Goal: Task Accomplishment & Management: Use online tool/utility

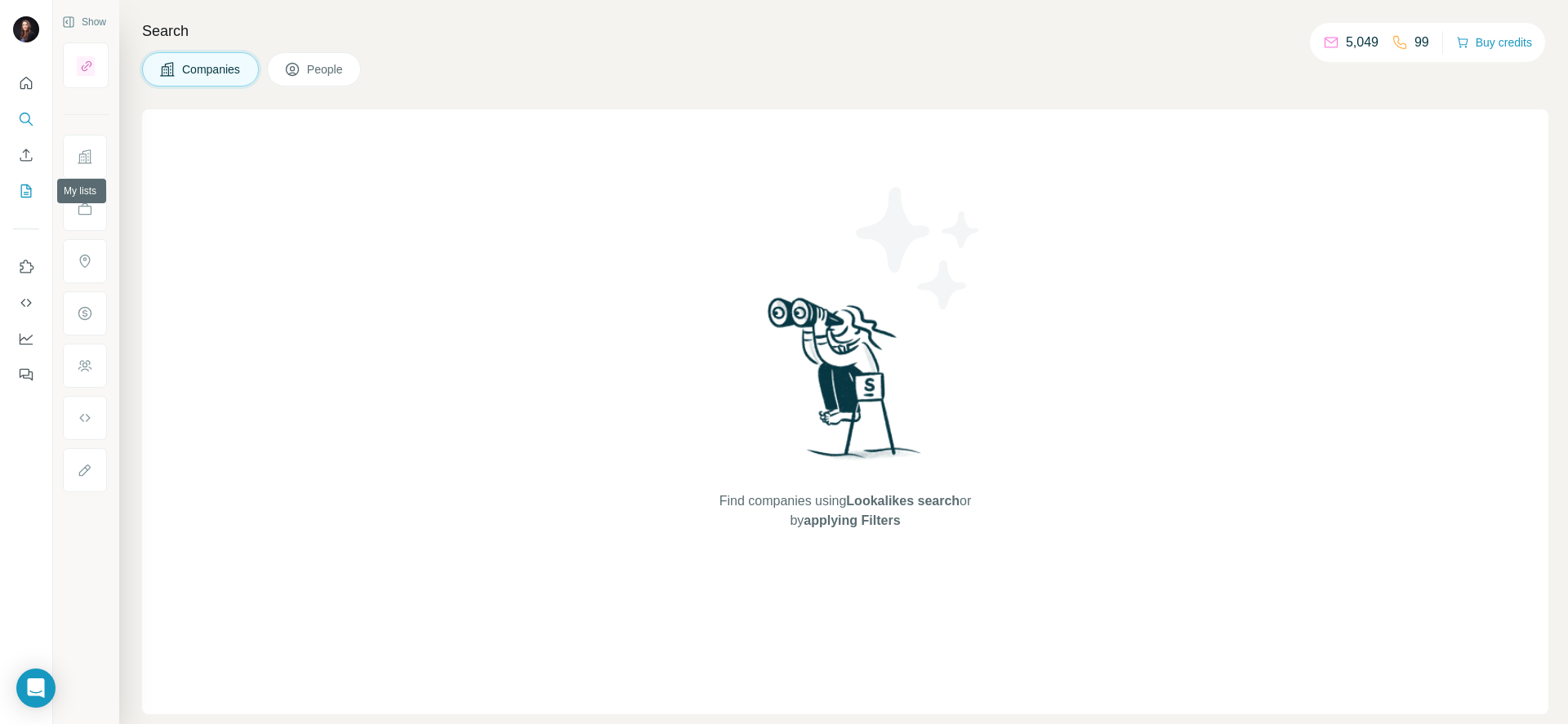
click at [23, 197] on icon "My lists" at bounding box center [27, 191] width 11 height 13
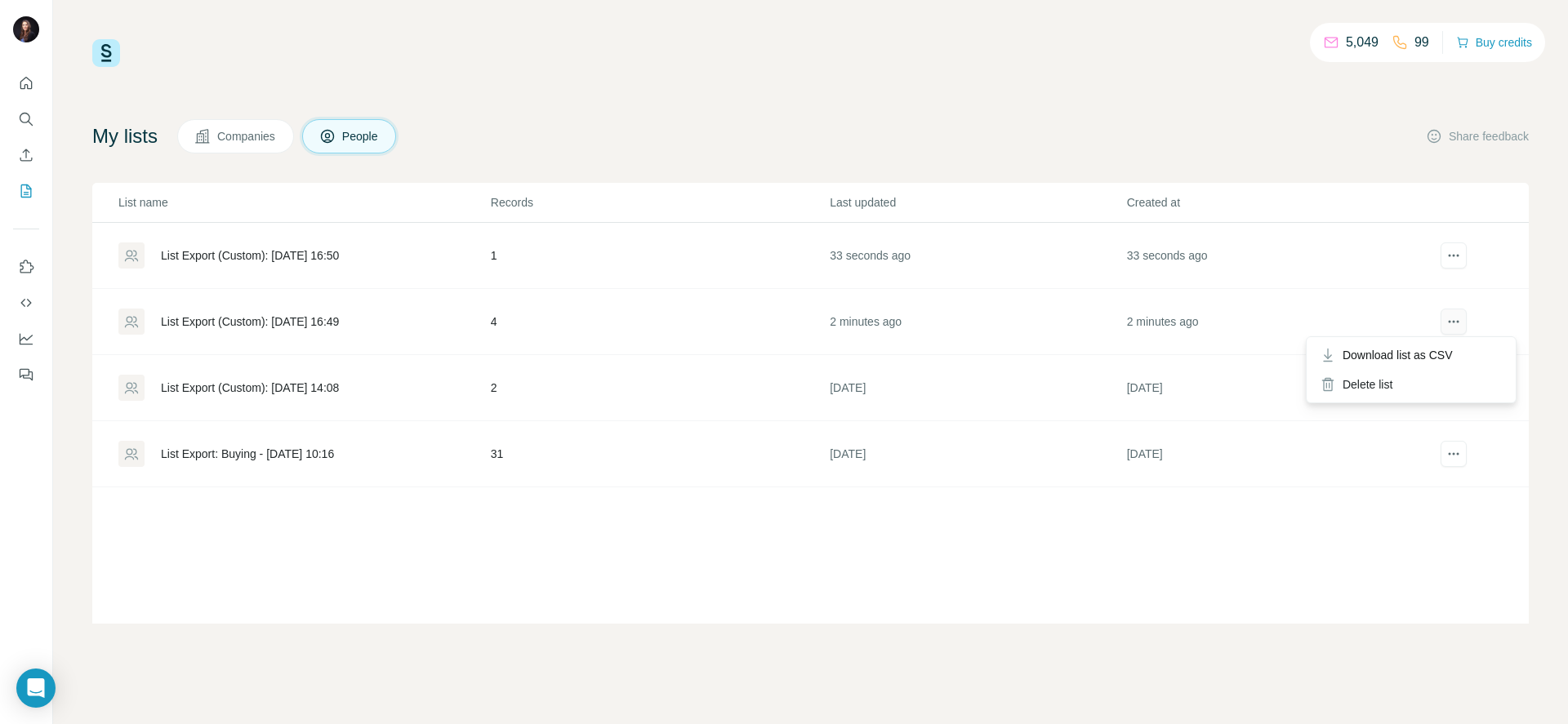
click at [1458, 314] on icon "actions" at bounding box center [1454, 322] width 17 height 17
click at [1454, 328] on icon "actions" at bounding box center [1454, 322] width 17 height 17
click at [339, 314] on div "List Export (Custom): [DATE] 16:49" at bounding box center [249, 322] width 178 height 17
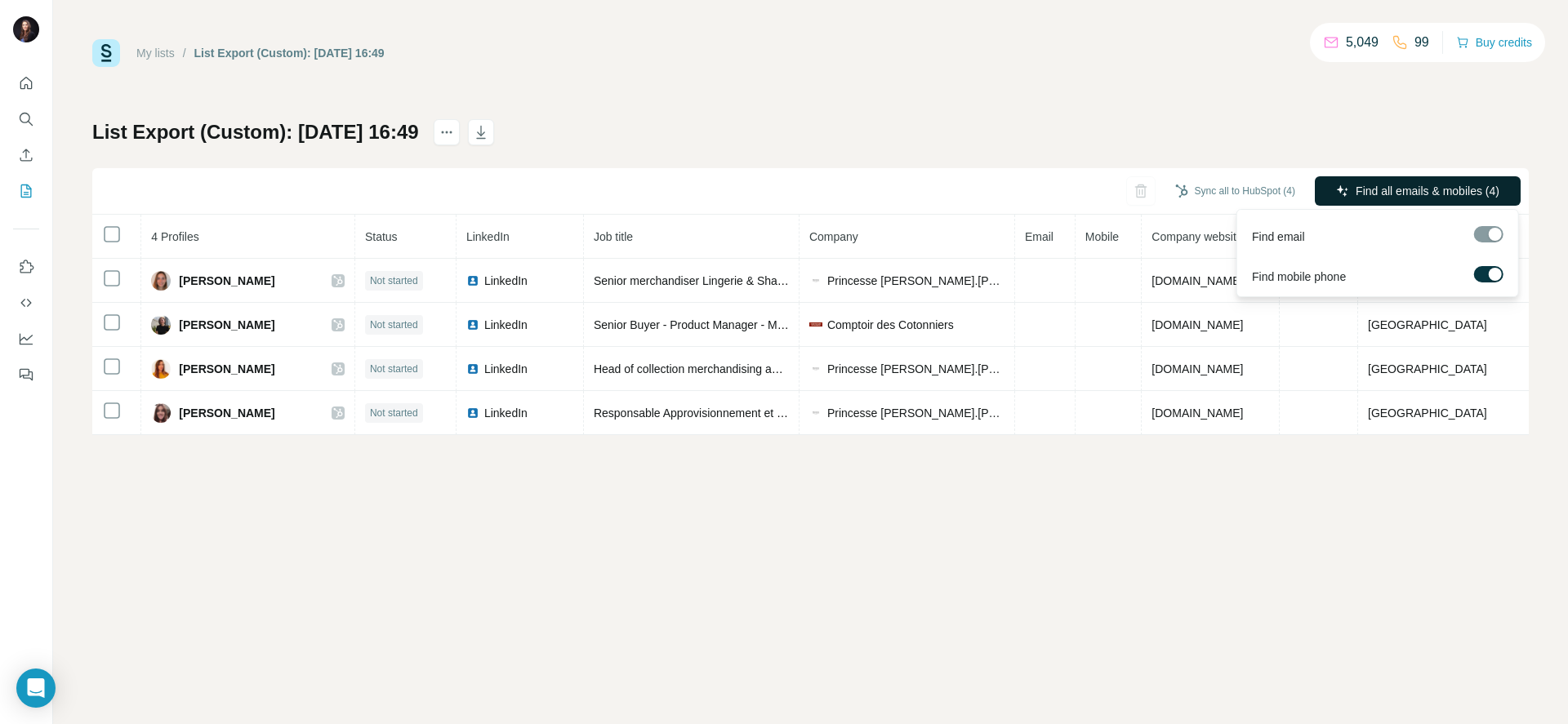
click at [1423, 188] on span "Find all emails & mobiles (4)" at bounding box center [1427, 191] width 144 height 17
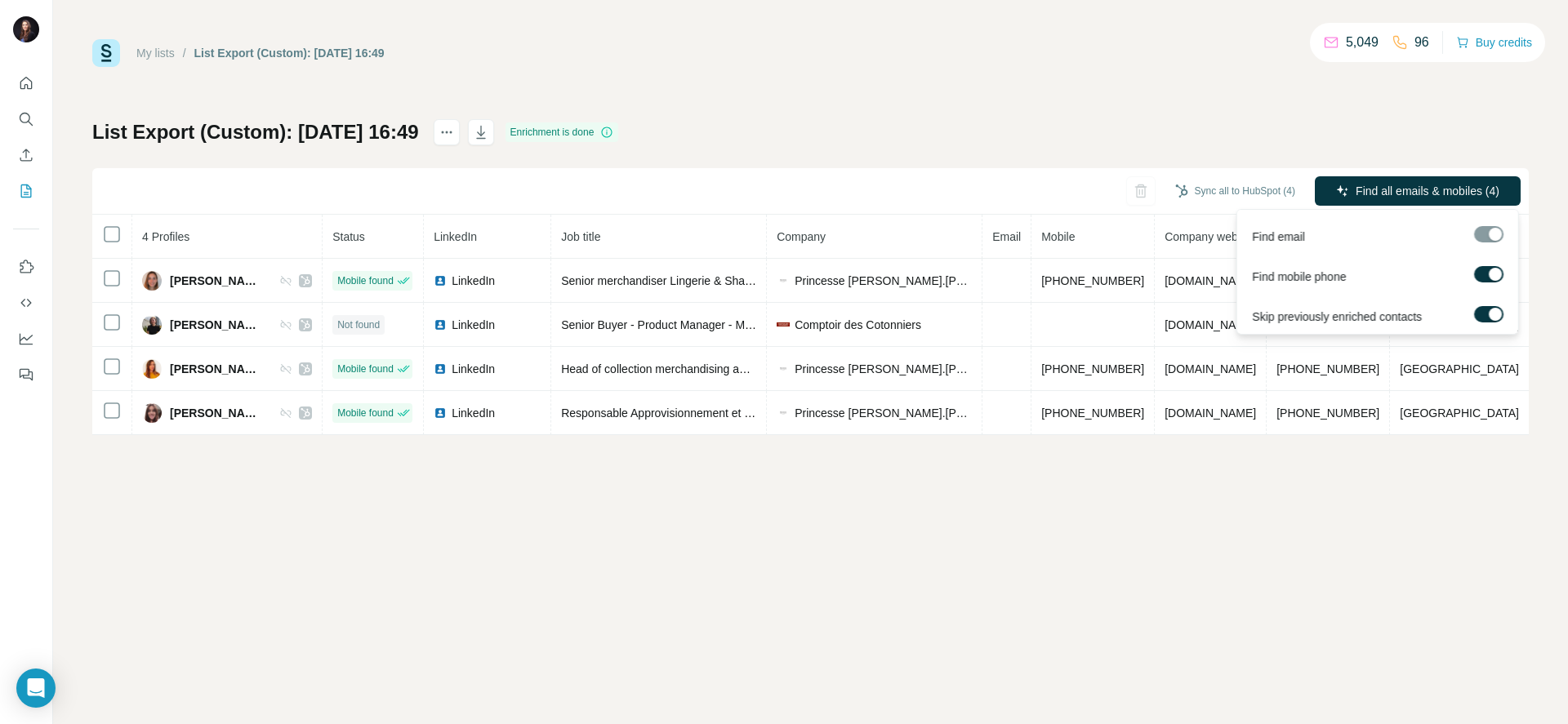
click at [1485, 230] on div at bounding box center [1489, 235] width 29 height 17
click at [1500, 270] on div at bounding box center [1495, 274] width 13 height 13
click at [1483, 308] on label at bounding box center [1489, 315] width 29 height 17
click at [1492, 231] on div at bounding box center [1489, 235] width 29 height 17
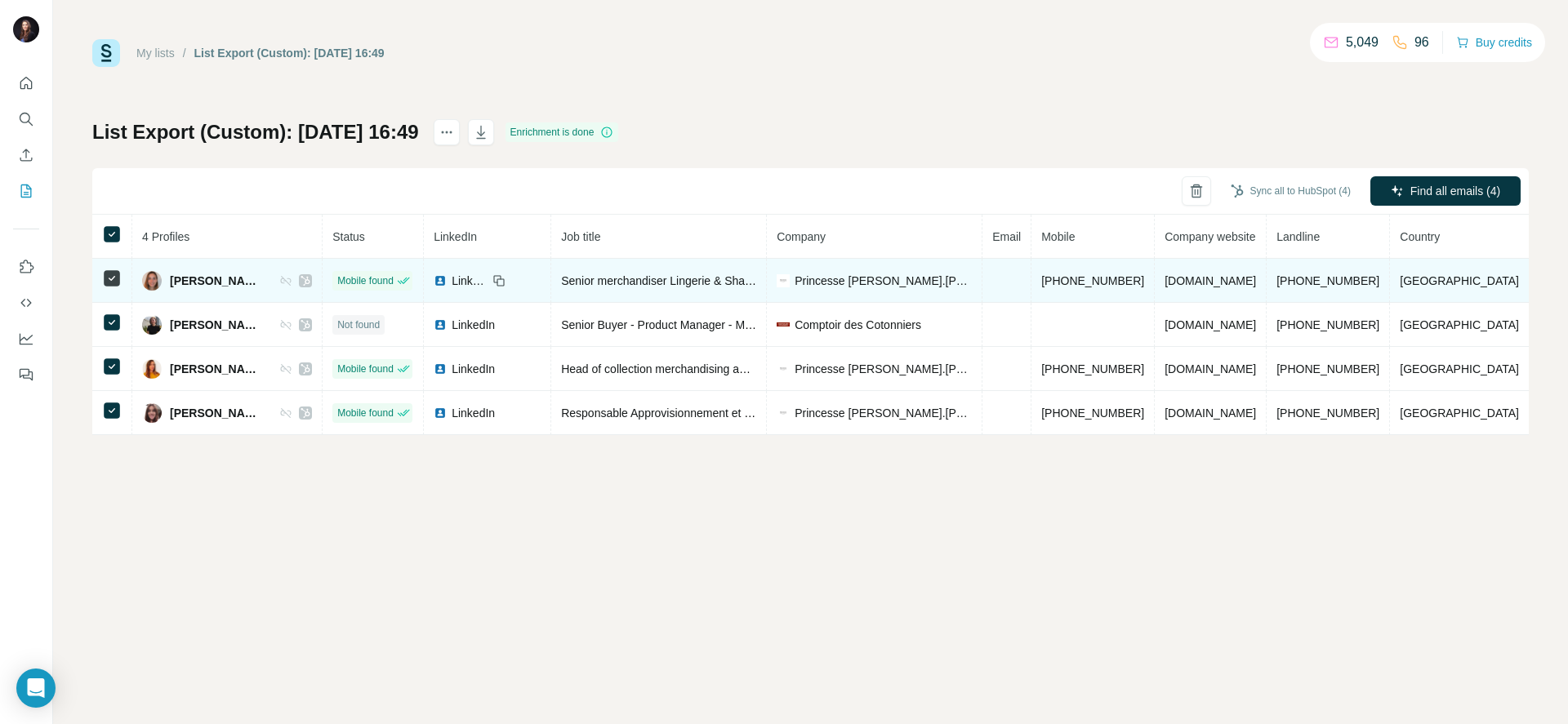
click at [1032, 272] on td at bounding box center [1007, 281] width 49 height 44
click at [1014, 283] on td at bounding box center [1007, 281] width 49 height 44
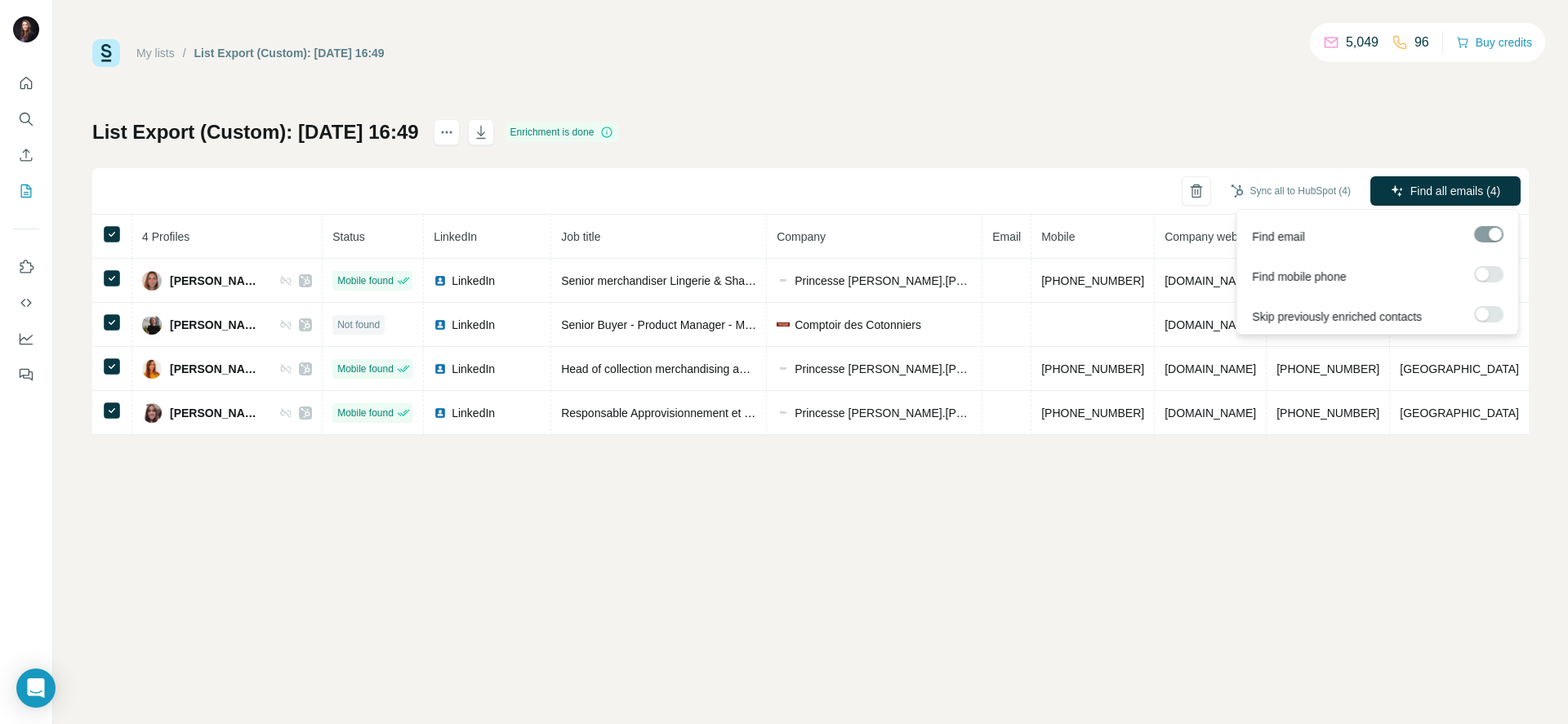
click at [1490, 236] on div at bounding box center [1489, 235] width 29 height 17
